Goal: Information Seeking & Learning: Learn about a topic

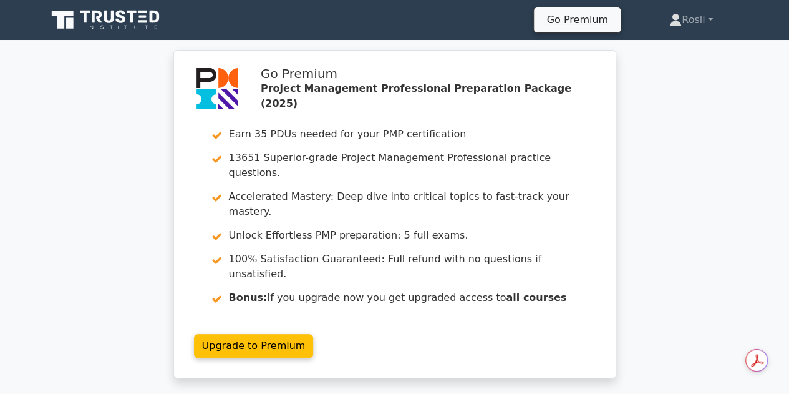
click at [699, 103] on div "Go Premium Project Management Professional Preparation Package (2025) Earn 35 P…" at bounding box center [394, 221] width 789 height 343
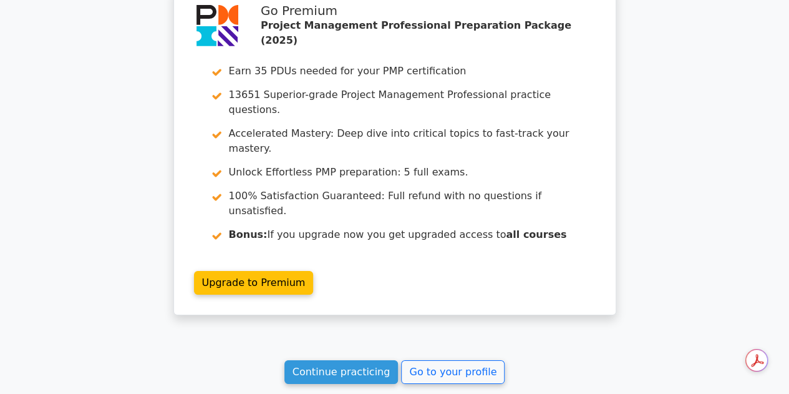
scroll to position [2300, 0]
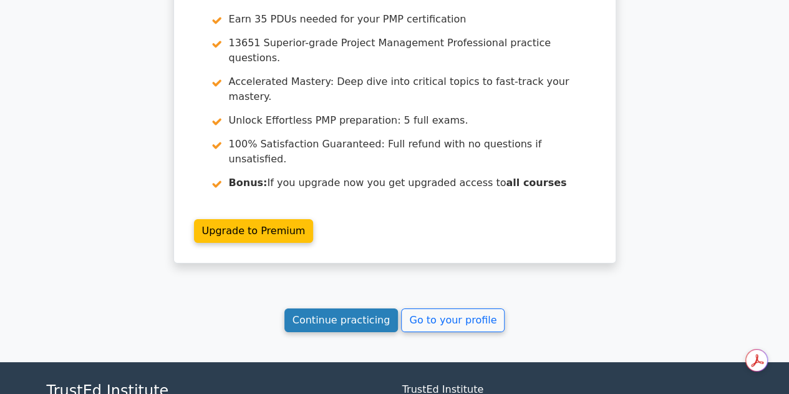
click at [347, 308] on link "Continue practicing" at bounding box center [342, 320] width 114 height 24
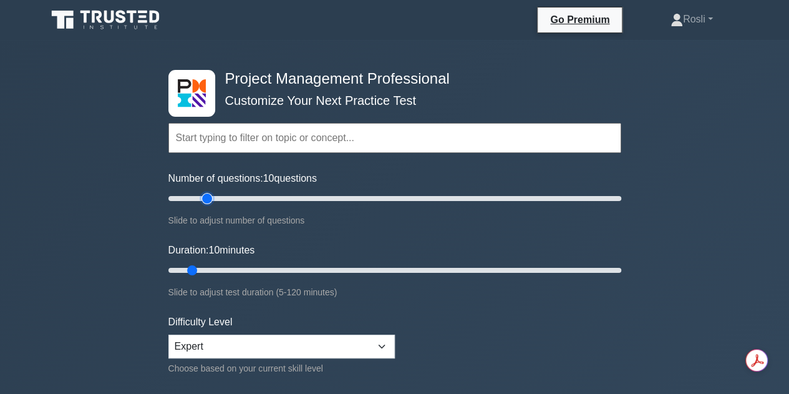
type input "20"
click at [202, 198] on input "Number of questions: 10 questions" at bounding box center [394, 198] width 453 height 15
type input "15"
click at [205, 268] on input "Duration: 15 minutes" at bounding box center [394, 270] width 453 height 15
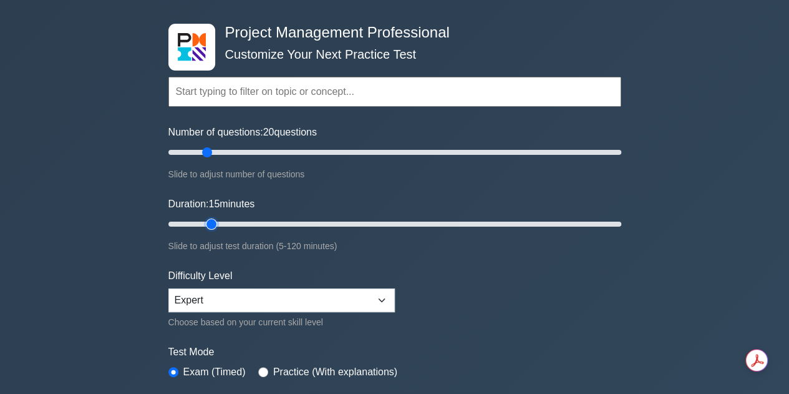
scroll to position [125, 0]
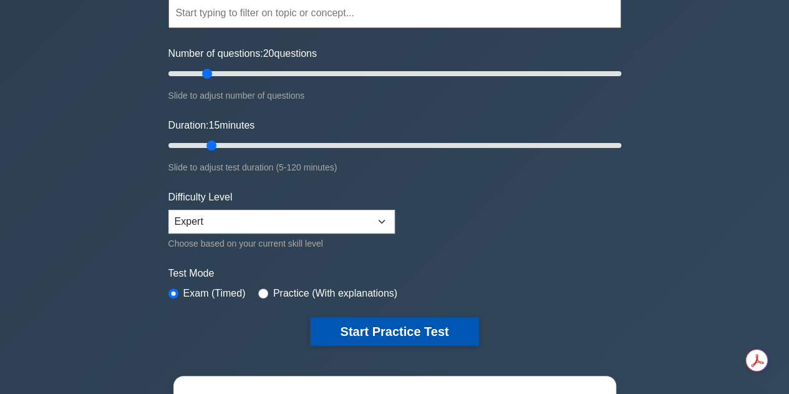
click at [396, 333] on button "Start Practice Test" at bounding box center [394, 331] width 168 height 29
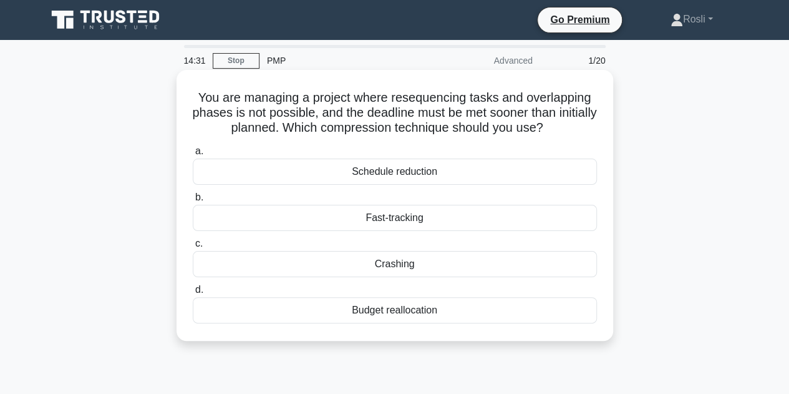
click at [361, 219] on div "Fast-tracking" at bounding box center [395, 218] width 404 height 26
click at [193, 202] on input "b. Fast-tracking" at bounding box center [193, 197] width 0 height 8
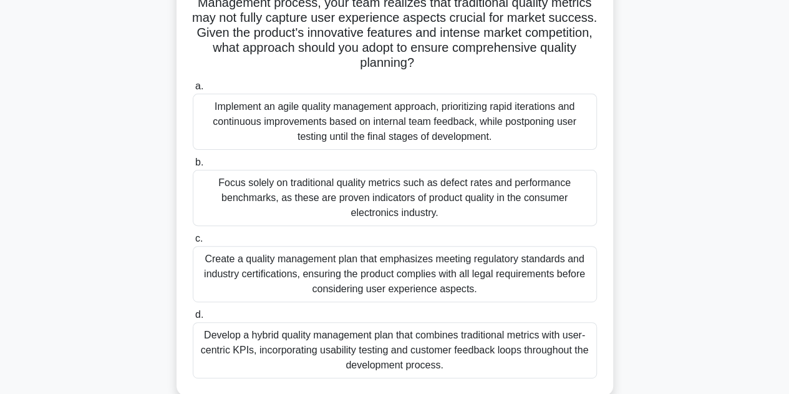
scroll to position [187, 0]
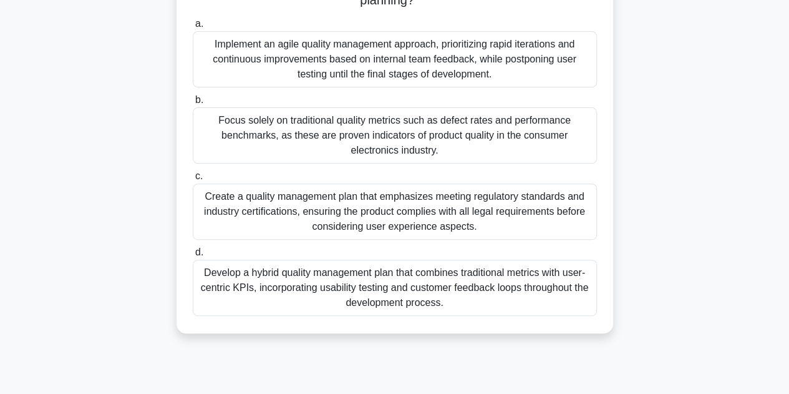
click at [459, 294] on div "Develop a hybrid quality management plan that combines traditional metrics with…" at bounding box center [395, 288] width 404 height 56
click at [193, 256] on input "d. Develop a hybrid quality management plan that combines traditional metrics w…" at bounding box center [193, 252] width 0 height 8
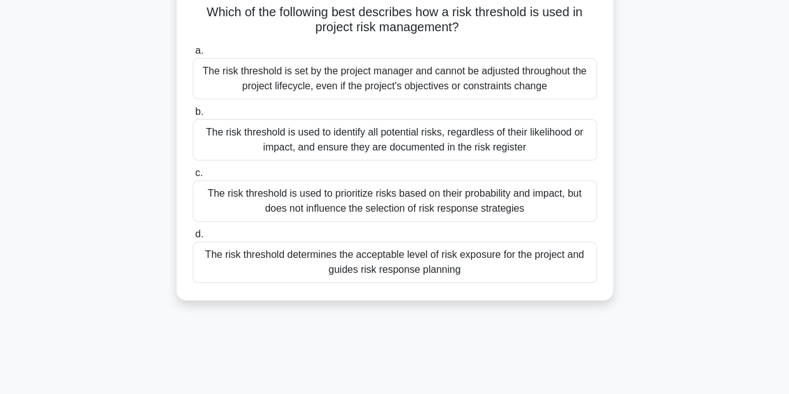
scroll to position [0, 0]
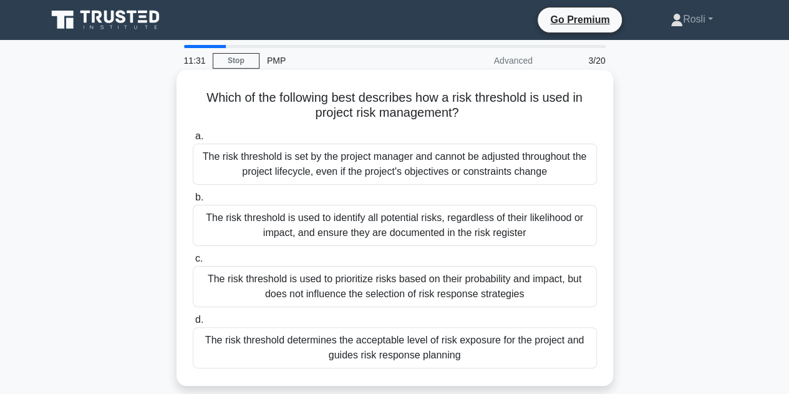
click at [532, 224] on div "The risk threshold is used to identify all potential risks, regardless of their…" at bounding box center [395, 225] width 404 height 41
click at [193, 202] on input "b. The risk threshold is used to identify all potential risks, regardless of th…" at bounding box center [193, 197] width 0 height 8
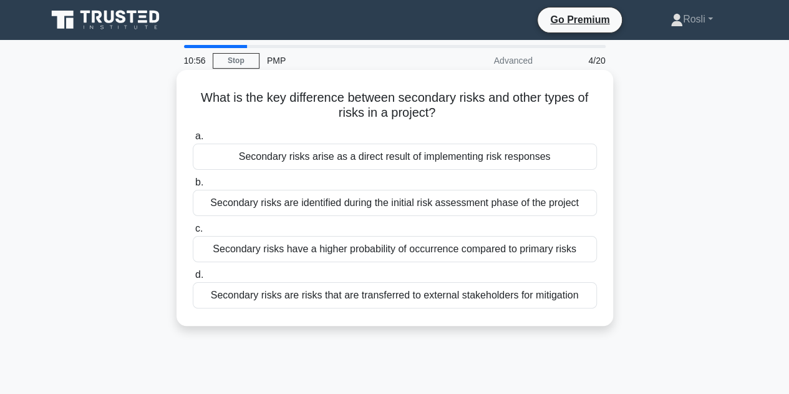
click at [532, 203] on div "Secondary risks are identified during the initial risk assessment phase of the …" at bounding box center [395, 203] width 404 height 26
click at [193, 187] on input "b. Secondary risks are identified during the initial risk assessment phase of t…" at bounding box center [193, 182] width 0 height 8
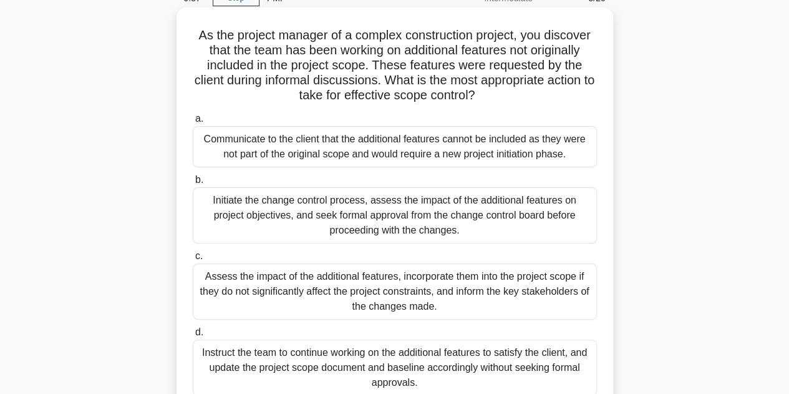
scroll to position [125, 0]
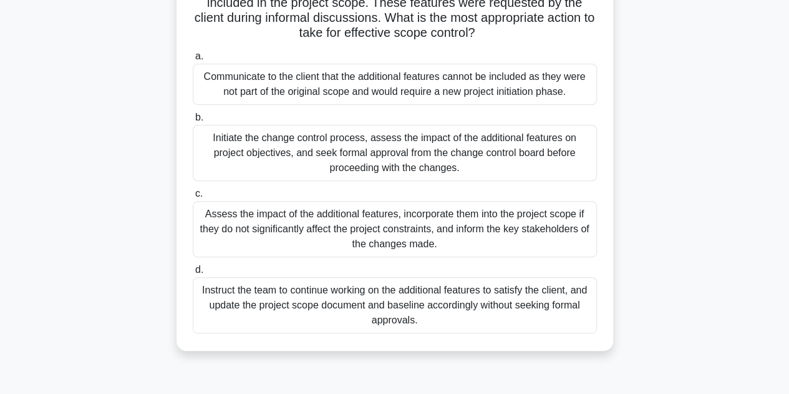
click at [475, 233] on div "Assess the impact of the additional features, incorporate them into the project…" at bounding box center [395, 229] width 404 height 56
click at [193, 198] on input "c. Assess the impact of the additional features, incorporate them into the proj…" at bounding box center [193, 194] width 0 height 8
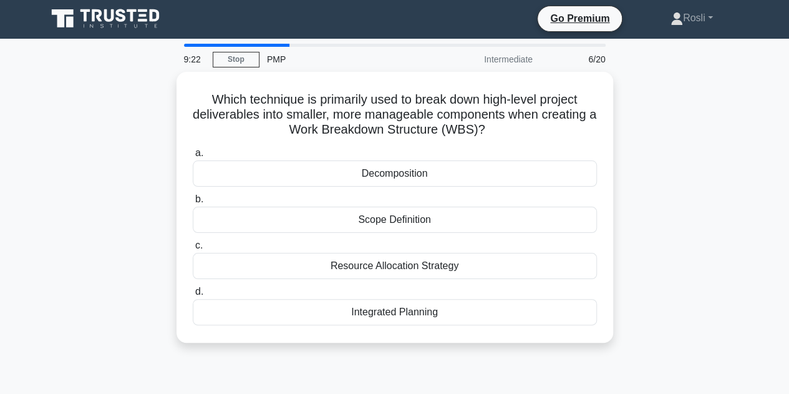
scroll to position [0, 0]
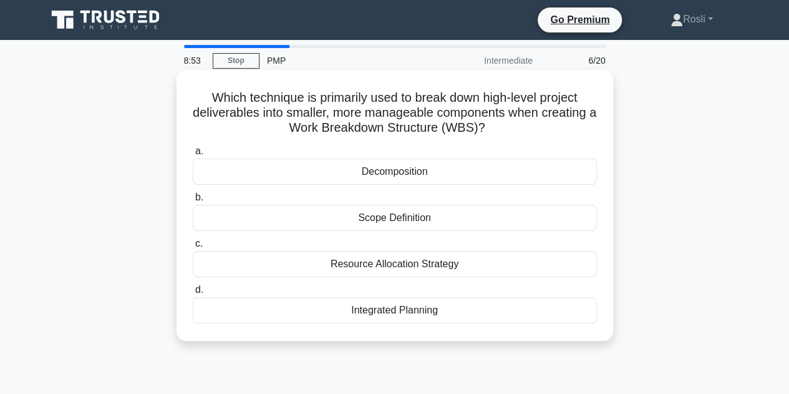
click at [447, 221] on div "Scope Definition" at bounding box center [395, 218] width 404 height 26
click at [193, 202] on input "b. Scope Definition" at bounding box center [193, 197] width 0 height 8
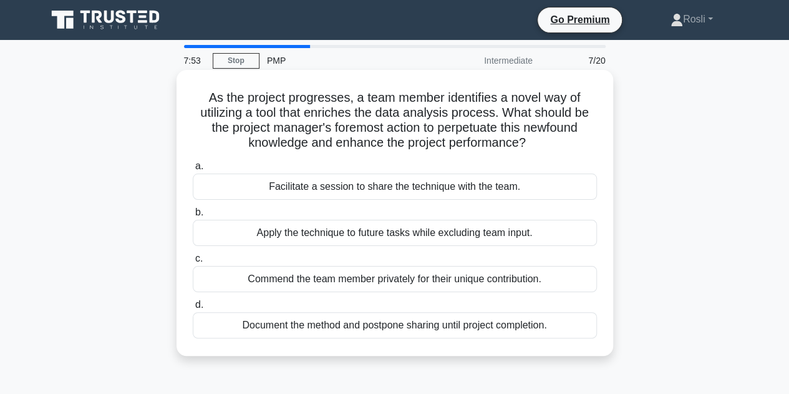
click at [454, 190] on div "Facilitate a session to share the technique with the team." at bounding box center [395, 186] width 404 height 26
click at [193, 170] on input "a. Facilitate a session to share the technique with the team." at bounding box center [193, 166] width 0 height 8
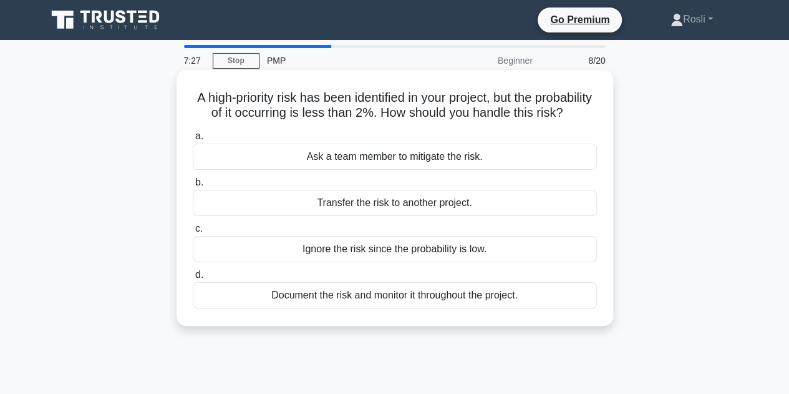
click at [507, 308] on div "Document the risk and monitor it throughout the project." at bounding box center [395, 295] width 404 height 26
click at [193, 279] on input "d. Document the risk and monitor it throughout the project." at bounding box center [193, 275] width 0 height 8
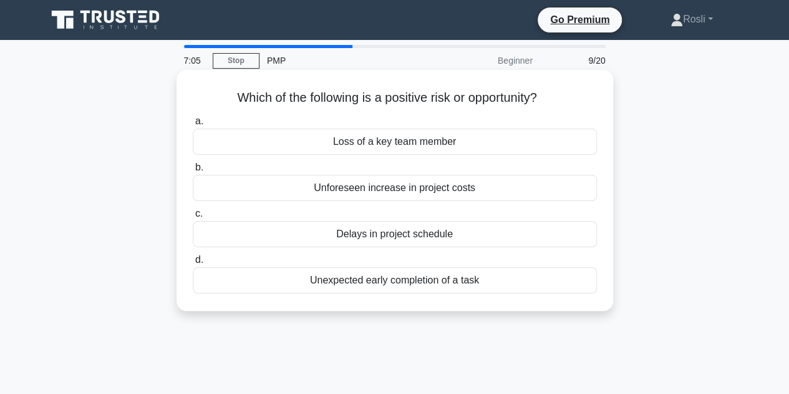
click at [509, 278] on div "Unexpected early completion of a task" at bounding box center [395, 280] width 404 height 26
click at [193, 264] on input "d. Unexpected early completion of a task" at bounding box center [193, 260] width 0 height 8
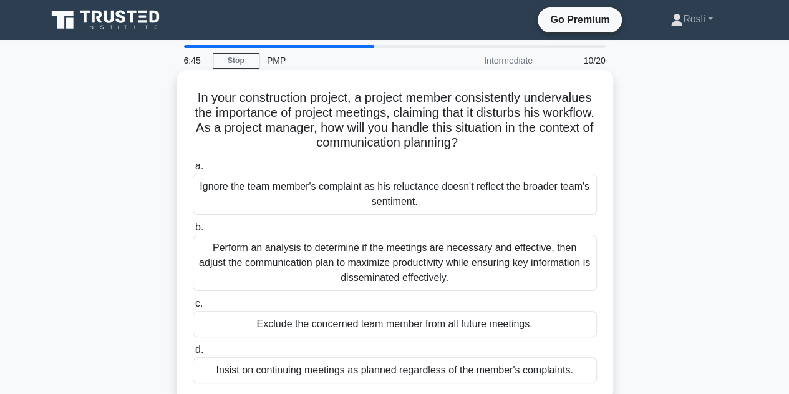
scroll to position [62, 0]
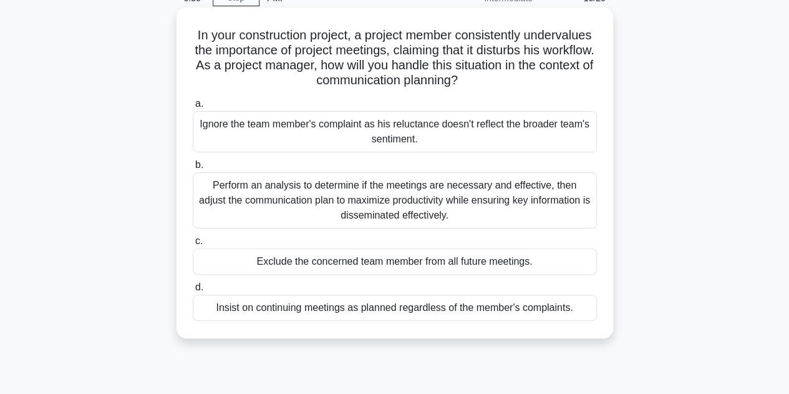
click at [447, 213] on div "Perform an analysis to determine if the meetings are necessary and effective, t…" at bounding box center [395, 200] width 404 height 56
click at [193, 169] on input "b. Perform an analysis to determine if the meetings are necessary and effective…" at bounding box center [193, 165] width 0 height 8
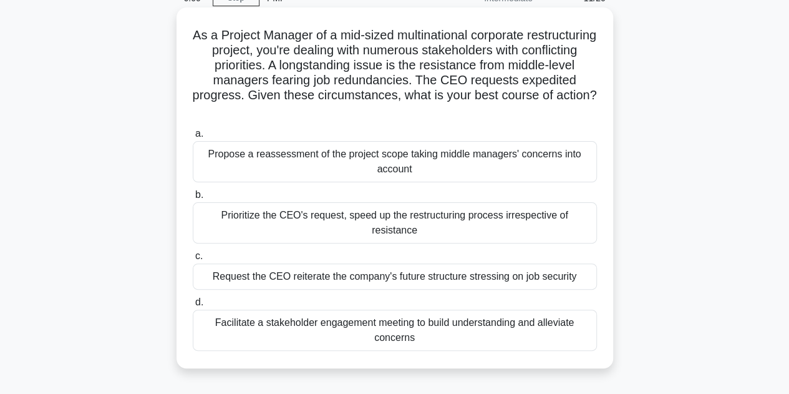
click at [442, 321] on div "Facilitate a stakeholder engagement meeting to build understanding and alleviat…" at bounding box center [395, 329] width 404 height 41
click at [193, 306] on input "d. Facilitate a stakeholder engagement meeting to build understanding and allev…" at bounding box center [193, 302] width 0 height 8
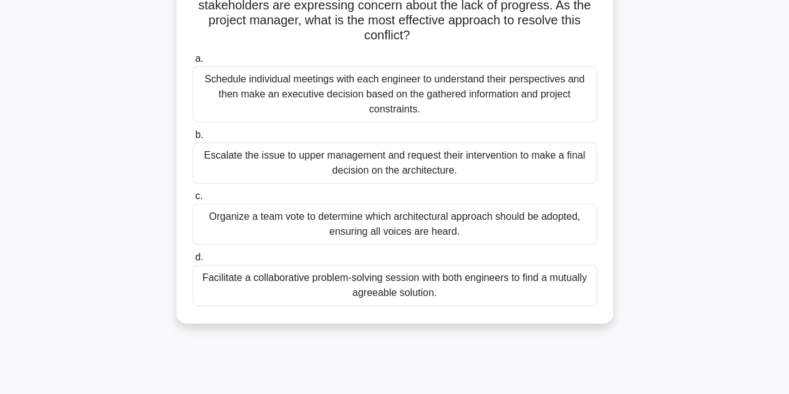
scroll to position [187, 0]
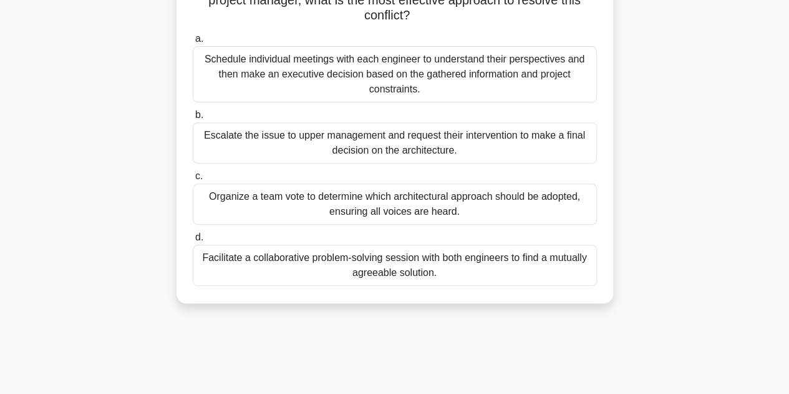
click at [518, 268] on div "Facilitate a collaborative problem-solving session with both engineers to find …" at bounding box center [395, 265] width 404 height 41
click at [193, 241] on input "d. Facilitate a collaborative problem-solving session with both engineers to fi…" at bounding box center [193, 237] width 0 height 8
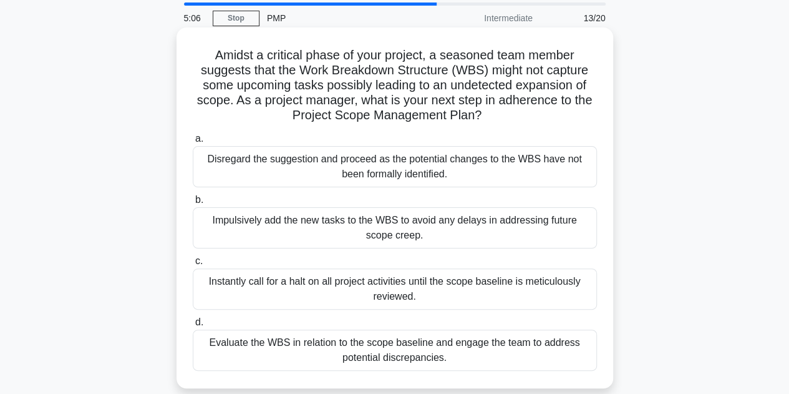
scroll to position [62, 0]
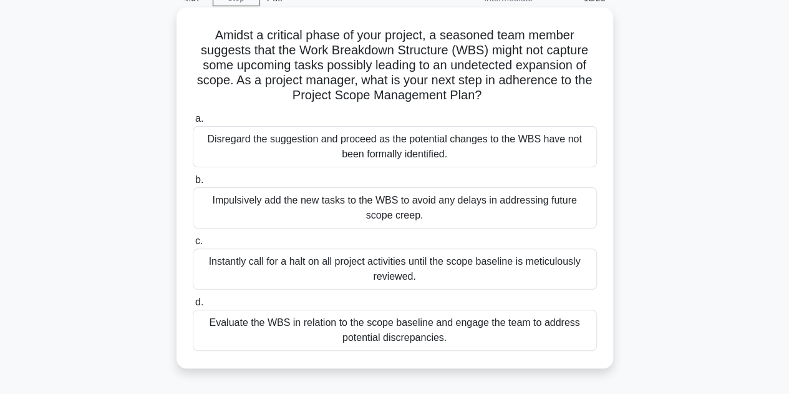
click at [403, 331] on div "Evaluate the WBS in relation to the scope baseline and engage the team to addre…" at bounding box center [395, 329] width 404 height 41
click at [193, 306] on input "d. Evaluate the WBS in relation to the scope baseline and engage the team to ad…" at bounding box center [193, 302] width 0 height 8
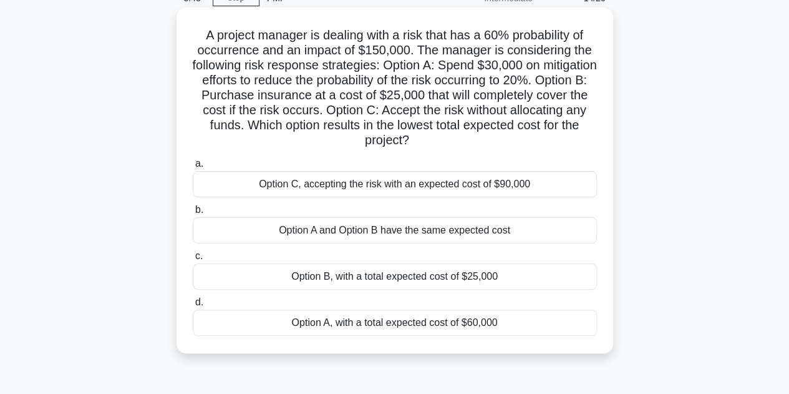
click at [426, 279] on div "Option B, with a total expected cost of $25,000" at bounding box center [395, 276] width 404 height 26
click at [193, 260] on input "c. Option B, with a total expected cost of $25,000" at bounding box center [193, 256] width 0 height 8
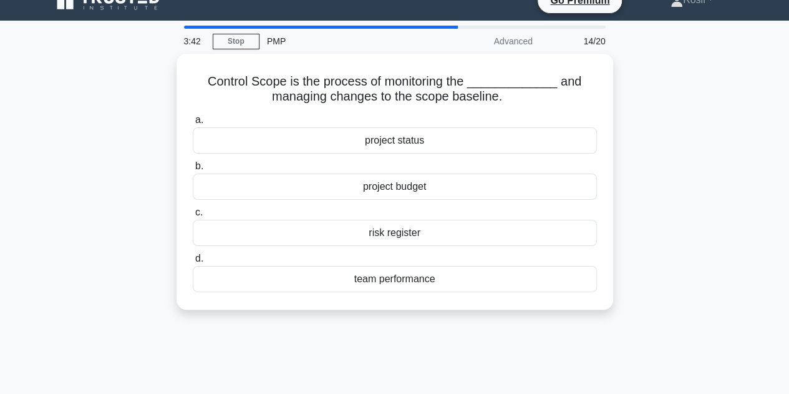
scroll to position [0, 0]
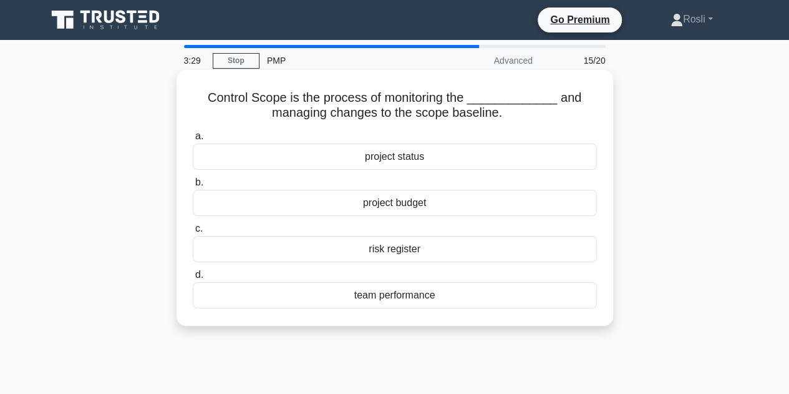
click at [439, 207] on div "project budget" at bounding box center [395, 203] width 404 height 26
click at [193, 187] on input "b. project budget" at bounding box center [193, 182] width 0 height 8
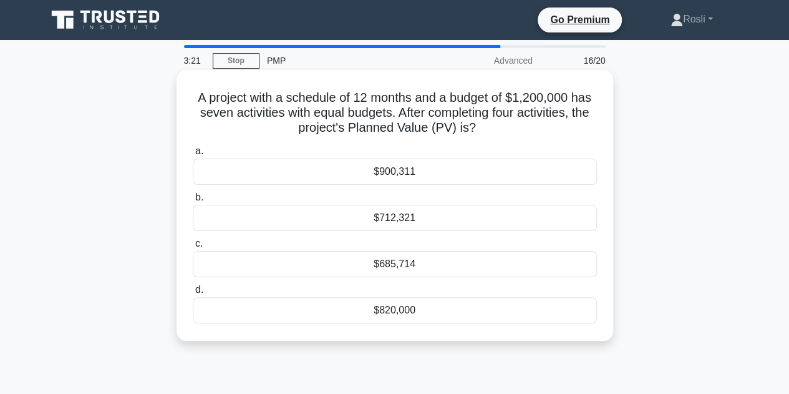
drag, startPoint x: 187, startPoint y: 97, endPoint x: 495, endPoint y: 131, distance: 309.5
click at [495, 131] on div "A project with a schedule of 12 months and a budget of $1,200,000 has seven act…" at bounding box center [395, 205] width 427 height 261
copy h5 "A project with a schedule of 12 months and a budget of $1,200,000 has seven act…"
click at [427, 259] on div "$685,714" at bounding box center [395, 264] width 404 height 26
click at [193, 248] on input "c. $685,714" at bounding box center [193, 244] width 0 height 8
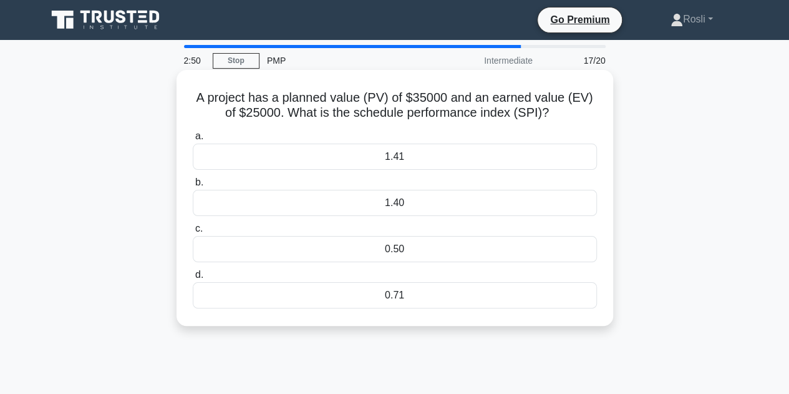
drag, startPoint x: 192, startPoint y: 93, endPoint x: 588, endPoint y: 118, distance: 397.0
click at [588, 118] on h5 "A project has a planned value (PV) of $35000 and an earned value (EV) of $25000…" at bounding box center [395, 105] width 407 height 31
copy h5 "A project has a planned value (PV) of $35000 and an earned value (EV) of $25000…"
click at [465, 298] on div "0.71" at bounding box center [395, 295] width 404 height 26
click at [193, 279] on input "d. 0.71" at bounding box center [193, 275] width 0 height 8
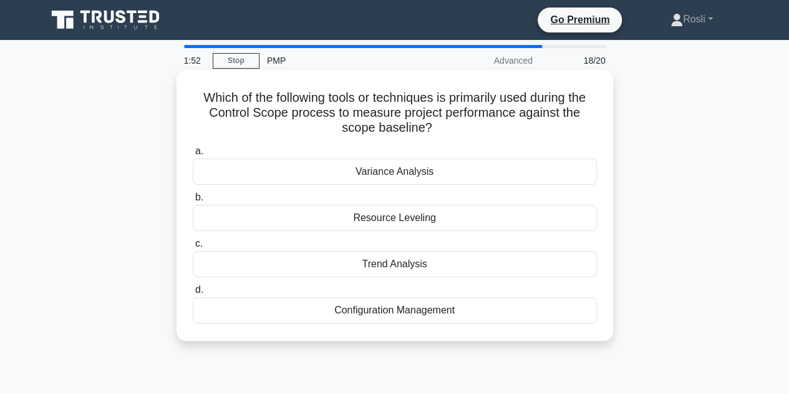
click at [445, 260] on div "Trend Analysis" at bounding box center [395, 264] width 404 height 26
click at [193, 248] on input "c. Trend Analysis" at bounding box center [193, 244] width 0 height 8
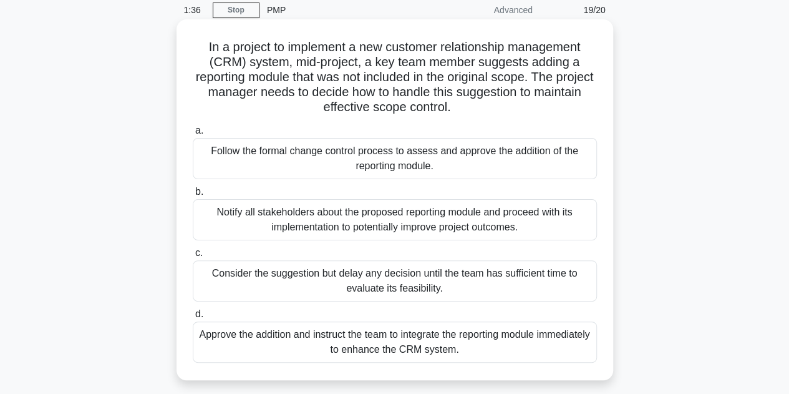
scroll to position [62, 0]
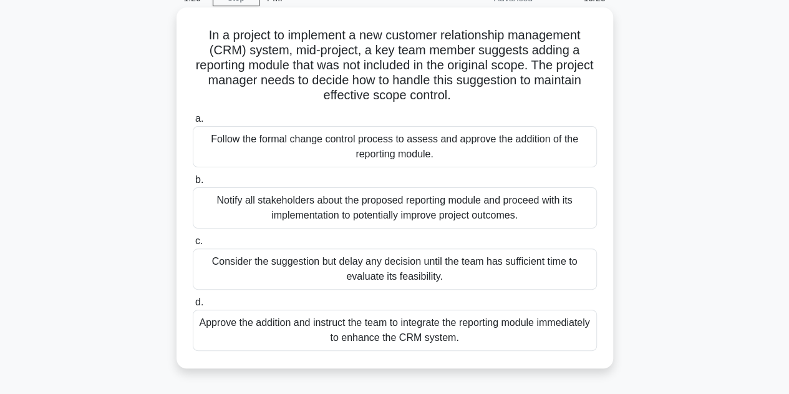
click at [539, 155] on div "Follow the formal change control process to assess and approve the addition of …" at bounding box center [395, 146] width 404 height 41
click at [193, 123] on input "a. Follow the formal change control process to assess and approve the addition …" at bounding box center [193, 119] width 0 height 8
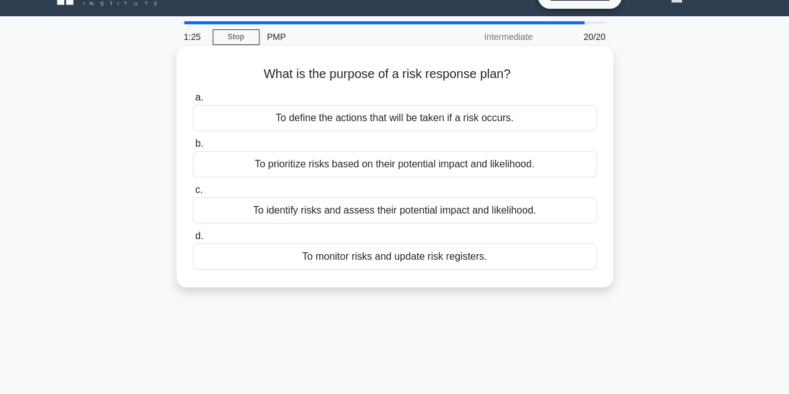
scroll to position [0, 0]
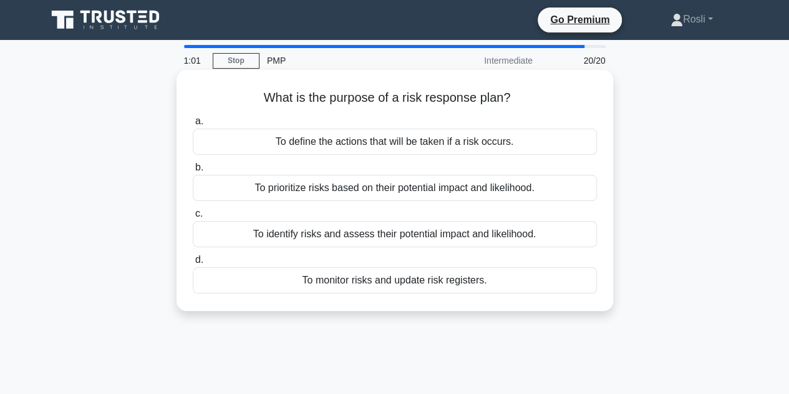
click at [547, 233] on div "To identify risks and assess their potential impact and likelihood." at bounding box center [395, 234] width 404 height 26
click at [193, 218] on input "c. To identify risks and assess their potential impact and likelihood." at bounding box center [193, 214] width 0 height 8
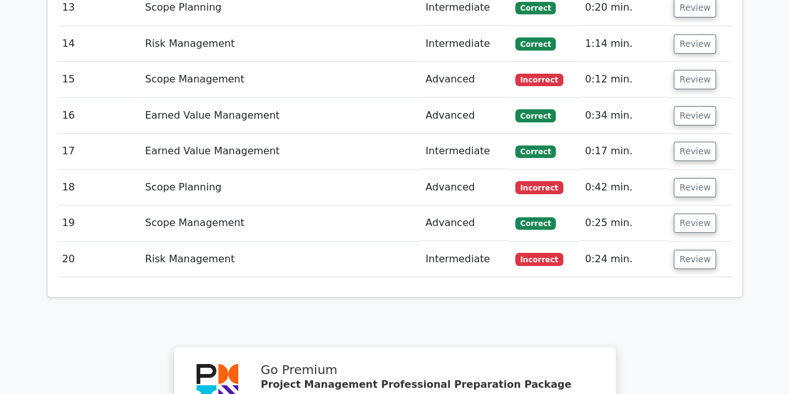
scroll to position [2246, 0]
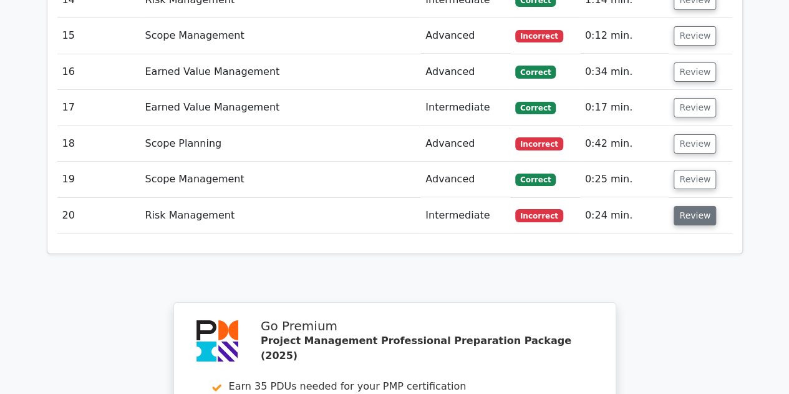
click at [684, 206] on button "Review" at bounding box center [695, 215] width 42 height 19
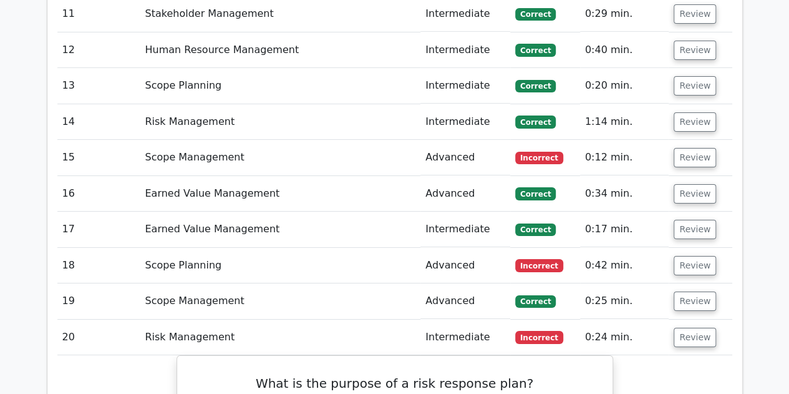
scroll to position [2121, 0]
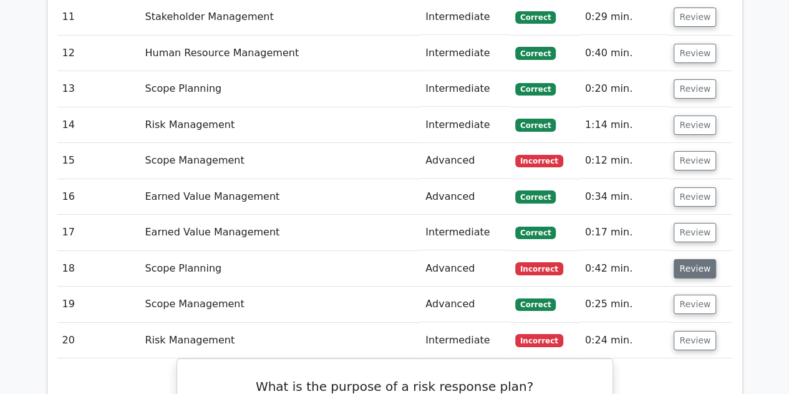
click at [688, 259] on button "Review" at bounding box center [695, 268] width 42 height 19
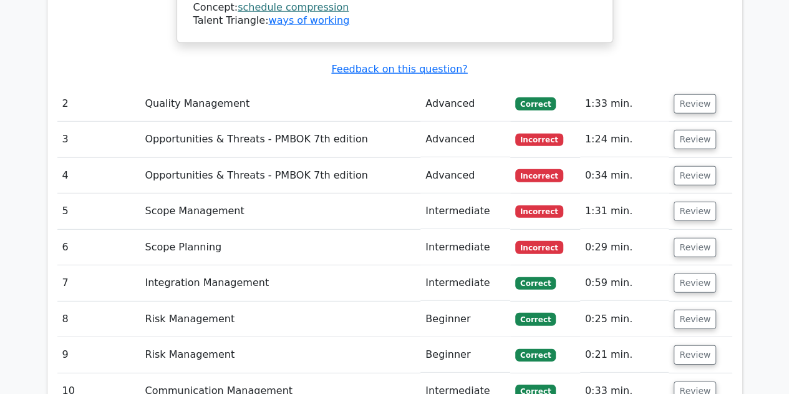
scroll to position [1685, 0]
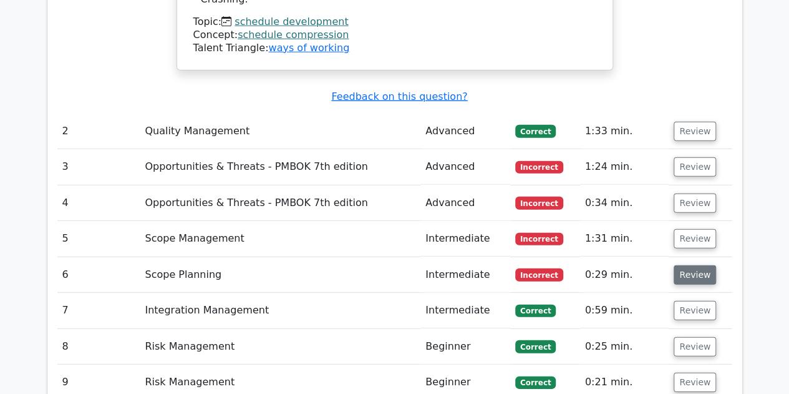
click at [703, 265] on button "Review" at bounding box center [695, 274] width 42 height 19
click at [701, 265] on button "Review" at bounding box center [695, 274] width 42 height 19
click at [681, 265] on button "Review" at bounding box center [695, 274] width 42 height 19
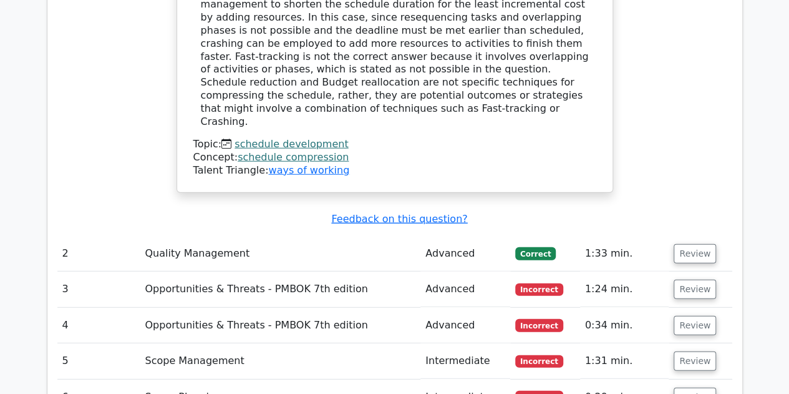
scroll to position [1560, 0]
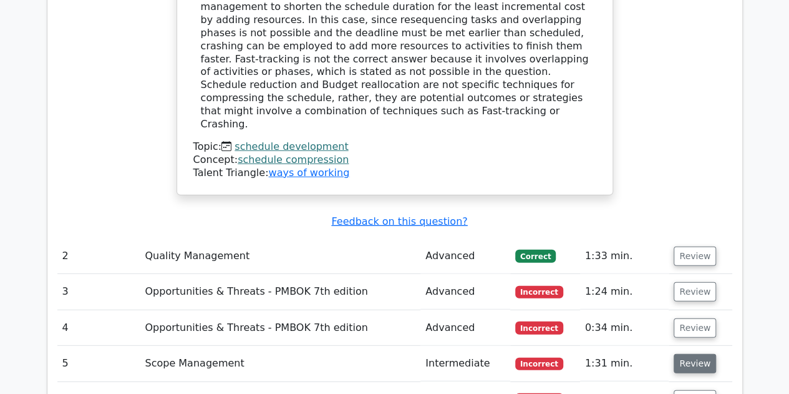
click at [702, 354] on button "Review" at bounding box center [695, 363] width 42 height 19
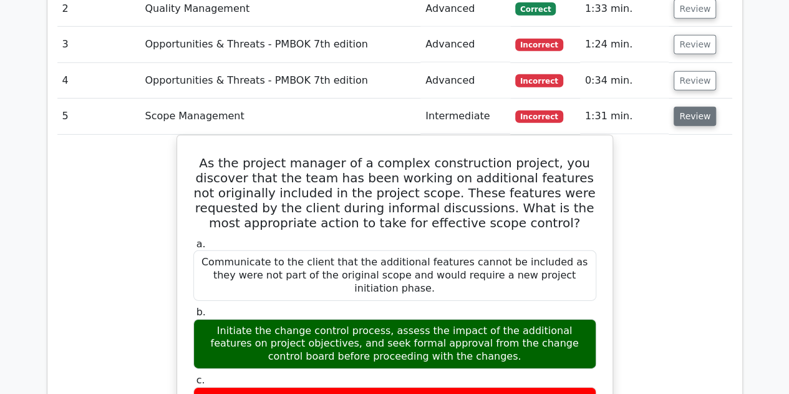
scroll to position [1809, 0]
